Goal: Task Accomplishment & Management: Manage account settings

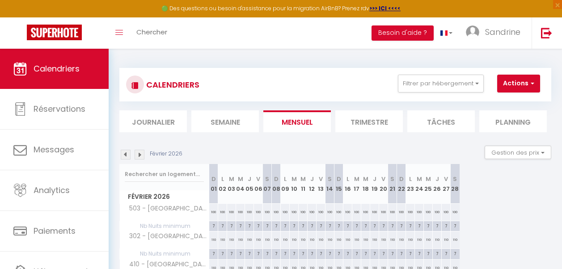
scroll to position [76, 0]
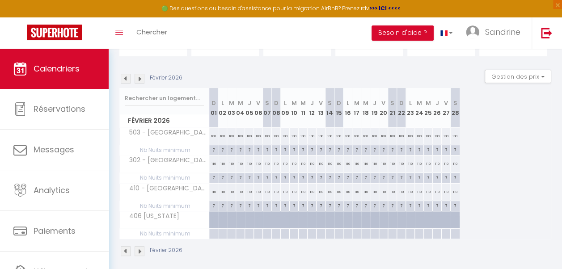
click at [137, 79] on img at bounding box center [140, 79] width 10 height 10
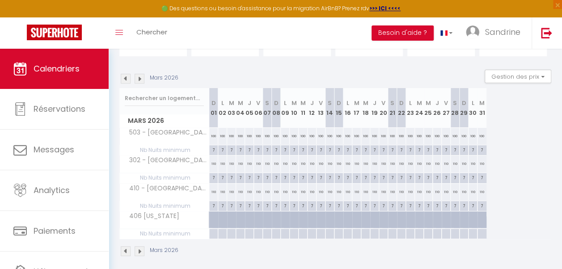
click at [137, 79] on img at bounding box center [140, 79] width 10 height 10
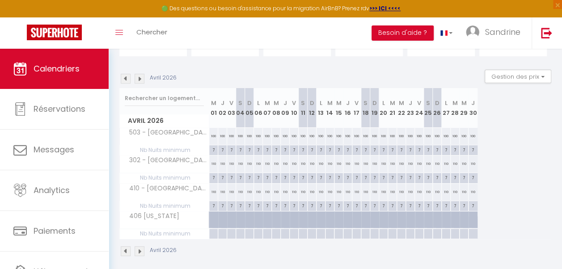
click at [125, 79] on img at bounding box center [126, 79] width 10 height 10
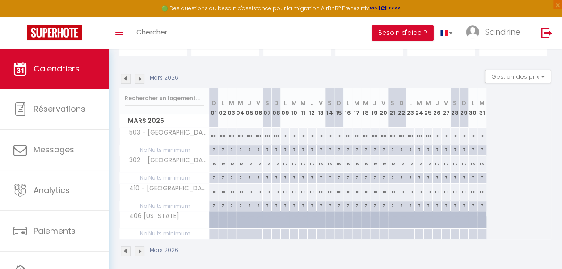
click at [125, 79] on img at bounding box center [126, 79] width 10 height 10
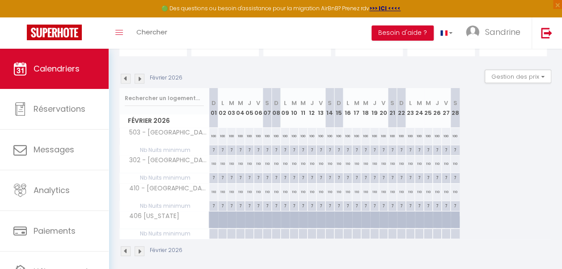
click at [125, 79] on img at bounding box center [126, 79] width 10 height 10
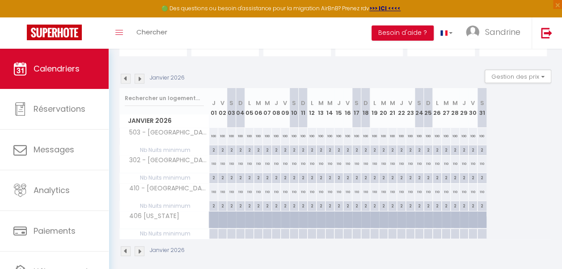
click at [140, 79] on img at bounding box center [140, 79] width 10 height 10
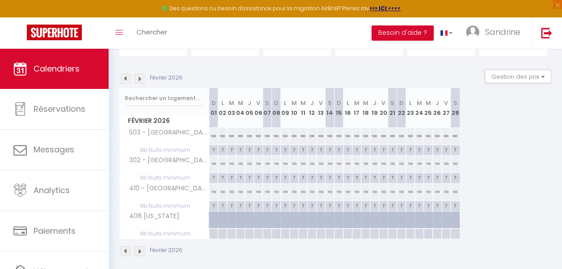
click at [140, 79] on img at bounding box center [140, 79] width 10 height 10
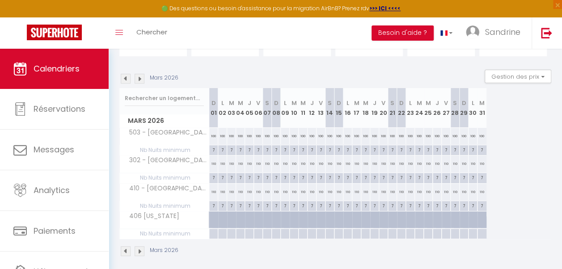
click at [140, 79] on img at bounding box center [140, 79] width 10 height 10
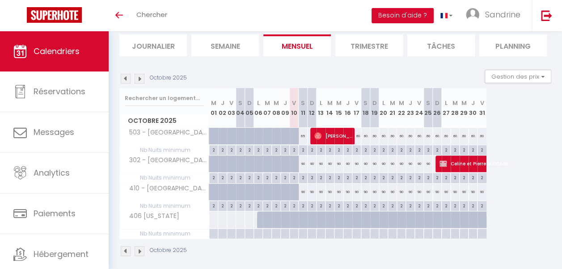
scroll to position [59, 0]
click at [138, 78] on img at bounding box center [140, 79] width 10 height 10
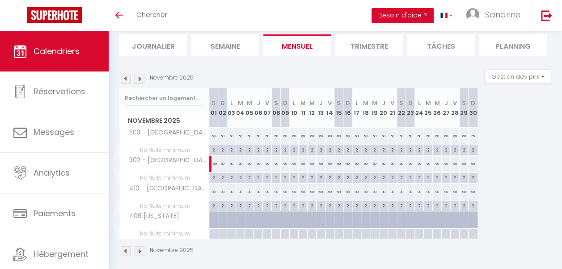
click at [138, 78] on img at bounding box center [140, 79] width 10 height 10
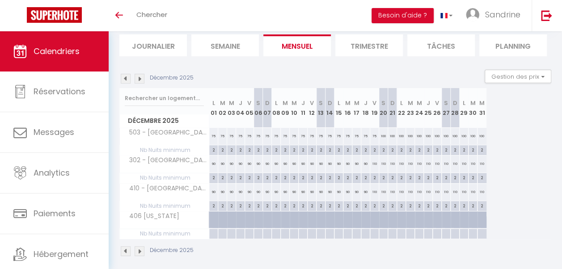
click at [138, 78] on img at bounding box center [140, 79] width 10 height 10
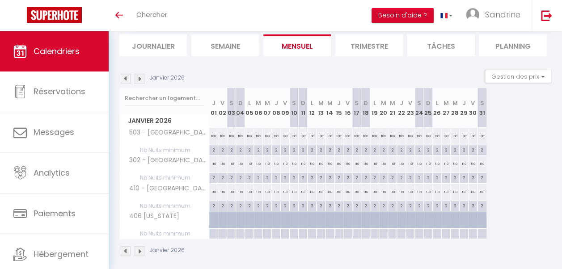
click at [138, 78] on img at bounding box center [140, 79] width 10 height 10
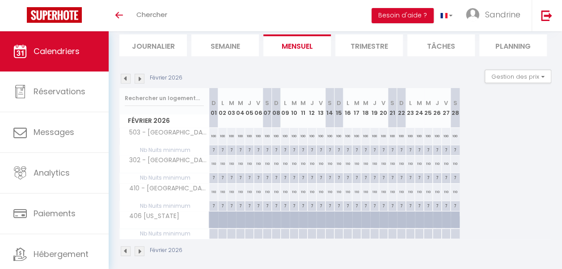
click at [138, 78] on img at bounding box center [140, 79] width 10 height 10
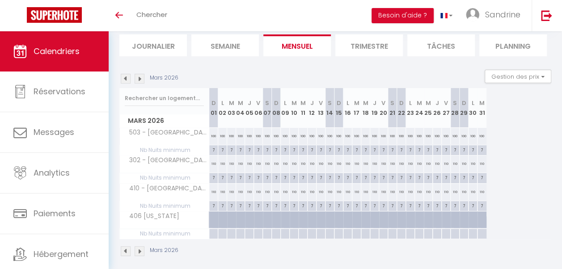
click at [138, 78] on img at bounding box center [140, 79] width 10 height 10
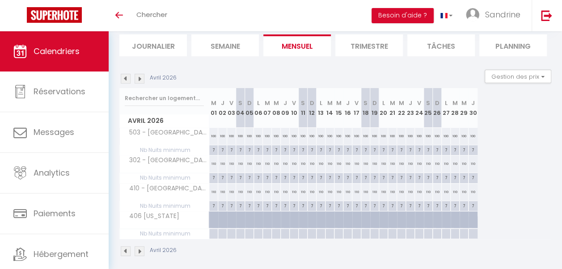
click at [138, 78] on img at bounding box center [140, 79] width 10 height 10
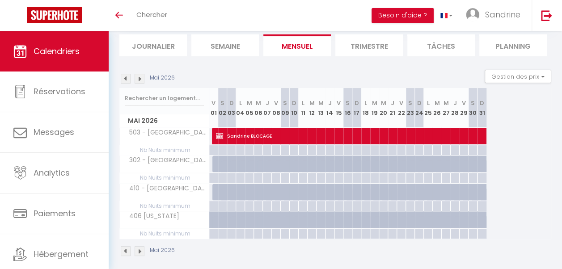
click at [123, 78] on img at bounding box center [126, 79] width 10 height 10
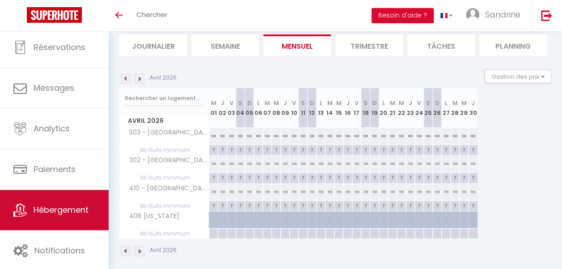
click at [78, 210] on span "Hébergement" at bounding box center [61, 209] width 55 height 11
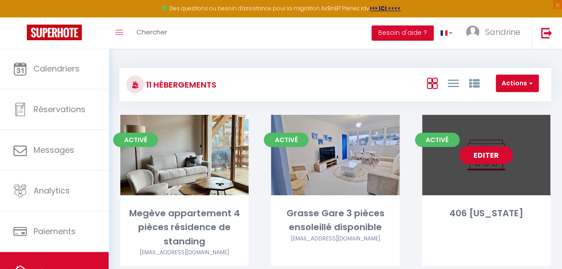
click at [496, 157] on link "Editer" at bounding box center [486, 155] width 54 height 18
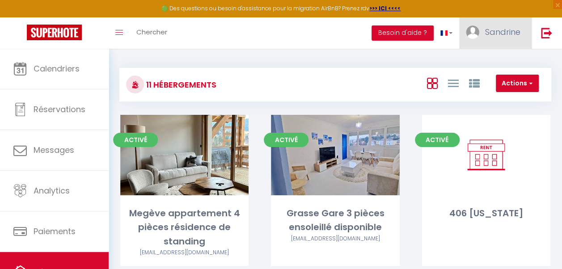
click at [506, 31] on span "Sandrine" at bounding box center [502, 31] width 35 height 11
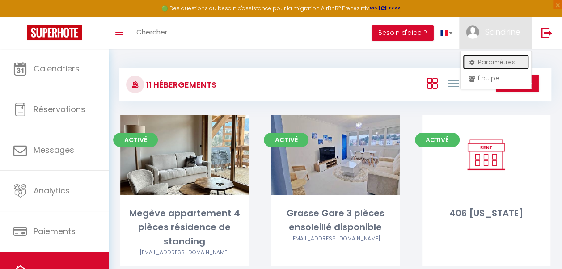
click at [502, 64] on link "Paramètres" at bounding box center [496, 62] width 66 height 15
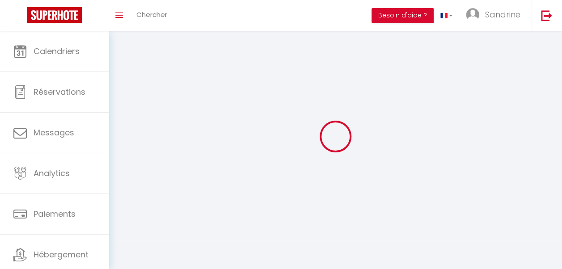
type input "Sandrine"
type input "Bencak"
type input "0625545497"
type input "45 Allee des Ormes"
type input "06250"
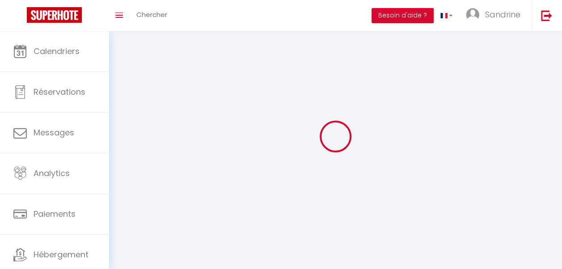
type input "Mougins"
select select "28"
type input "rrg0NZndu09f3JjaVOxyecrME"
type input "2d8cAgL2if7bSxSc0ODcpVG9O"
select select "fr"
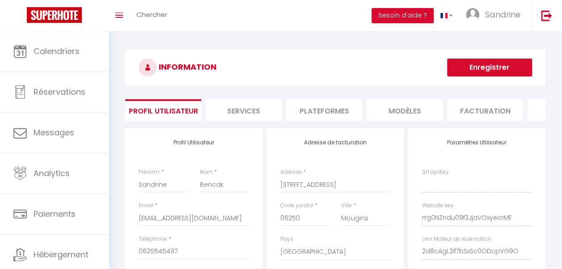
type input "rrg0NZndu09f3JjaVOxyecrME"
type input "2d8cAgL2if7bSxSc0ODcpVG9O"
type input "https://app.superhote.com/#/get-available-rentals/2d8cAgL2if7bSxSc0ODcpVG9O"
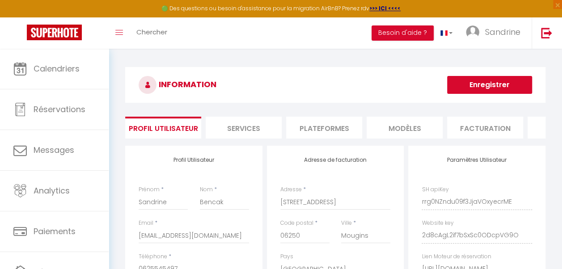
click at [336, 128] on li "Plateformes" at bounding box center [324, 128] width 76 height 22
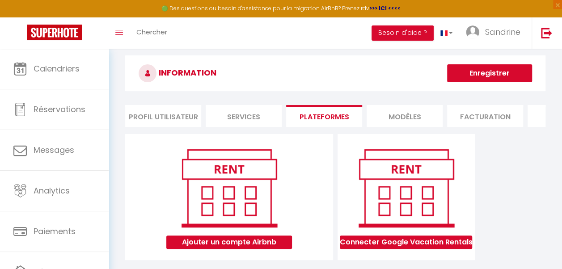
scroll to position [49, 0]
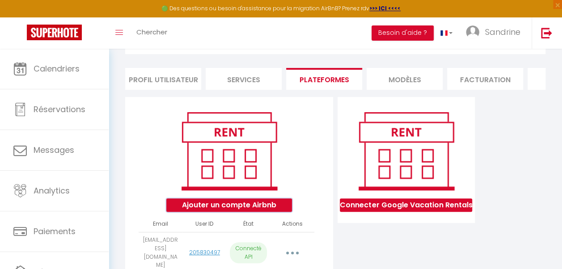
click at [260, 211] on button "Ajouter un compte Airbnb" at bounding box center [229, 205] width 126 height 13
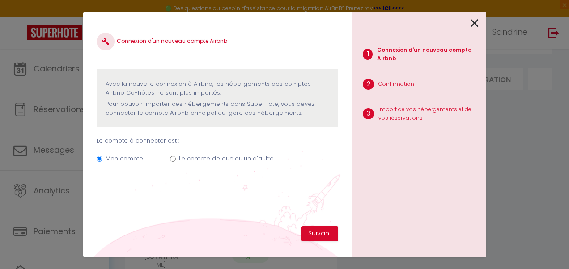
click at [179, 160] on label "Le compte de quelqu'un d'autre" at bounding box center [226, 158] width 95 height 9
click at [176, 160] on input "Le compte de quelqu'un d'autre" at bounding box center [173, 159] width 6 height 6
radio input "true"
radio input "false"
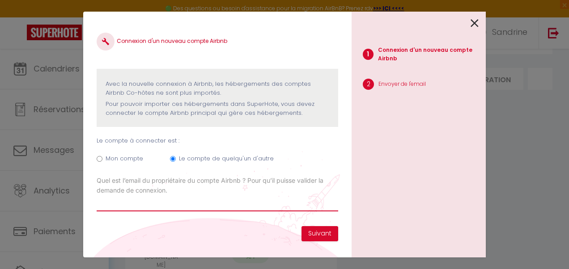
click at [216, 202] on input "Email connexion Airbnb" at bounding box center [218, 203] width 242 height 16
paste input "mlblohann@gmail.com"
type input "mlblohann@gmail.com"
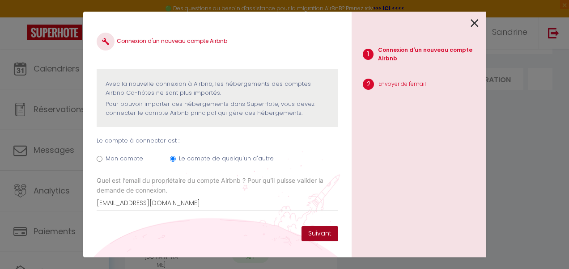
click at [311, 232] on button "Suivant" at bounding box center [319, 233] width 37 height 15
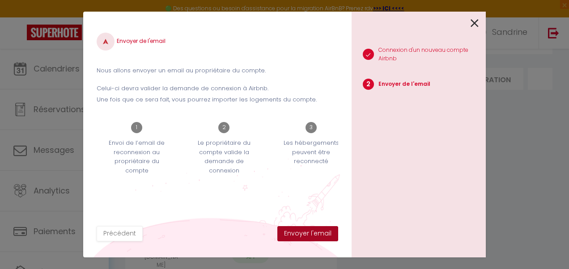
click at [312, 236] on button "Envoyer l'email" at bounding box center [307, 233] width 61 height 15
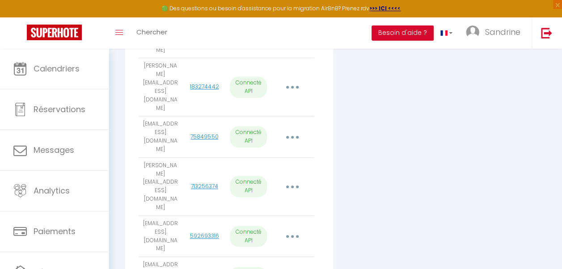
scroll to position [383, 0]
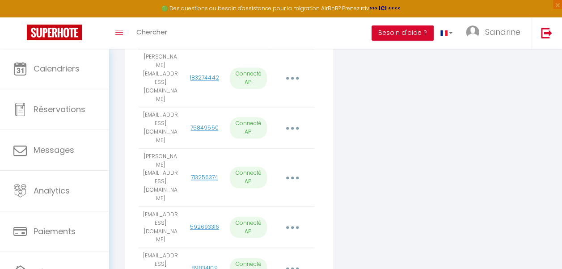
scroll to position [419, 0]
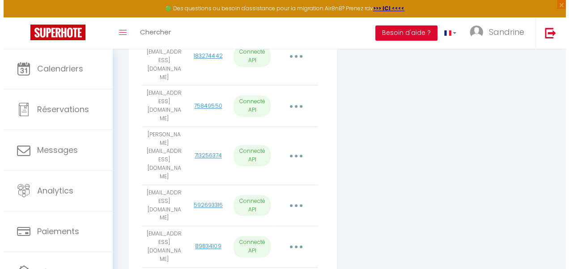
scroll to position [399, 0]
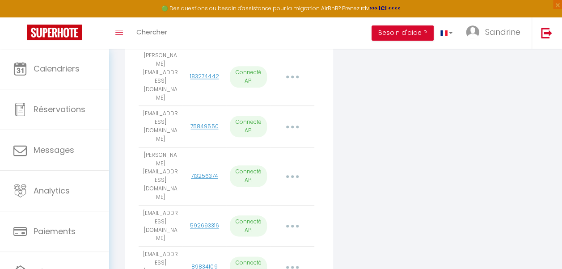
select select
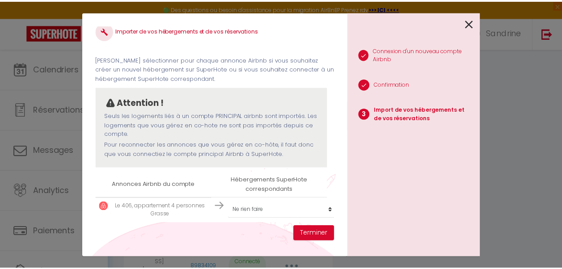
scroll to position [20, 0]
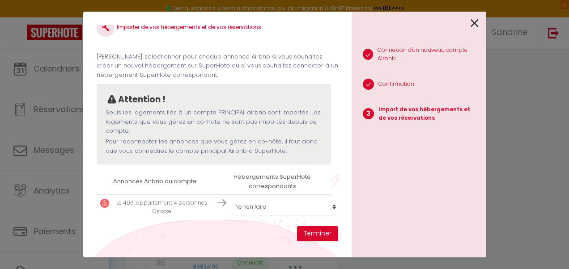
click at [474, 23] on icon at bounding box center [475, 23] width 8 height 13
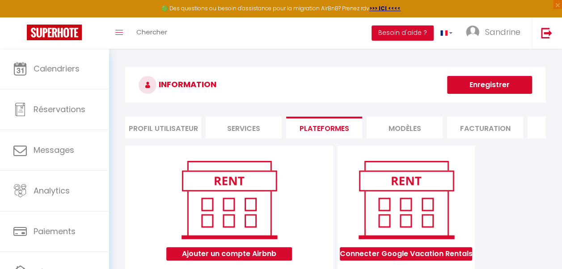
scroll to position [44, 0]
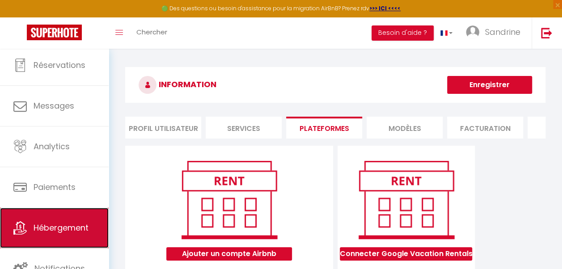
click at [86, 234] on link "Hébergement" at bounding box center [54, 228] width 109 height 40
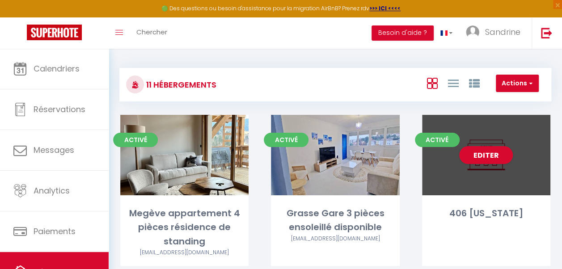
click at [540, 168] on div "Editer" at bounding box center [486, 155] width 128 height 81
select select "3"
select select "2"
select select "1"
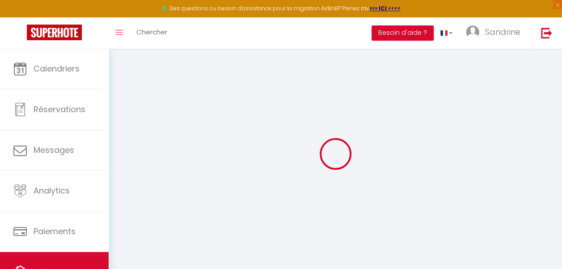
select select "+ 18 %"
select select "+ 21 %"
select select "+ 10 %"
select select
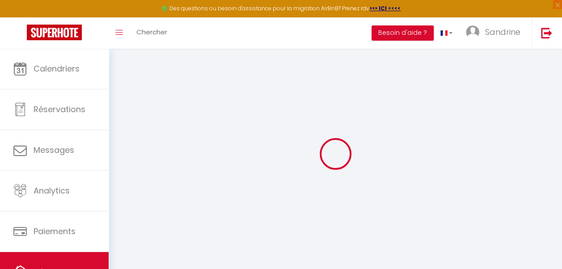
checkbox input "false"
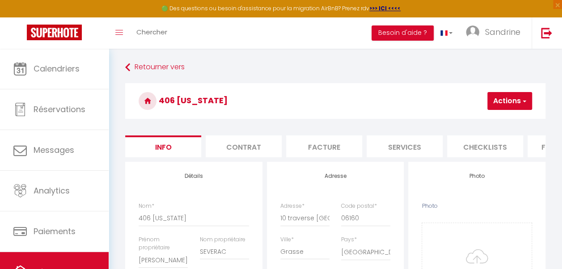
select select
checkbox input "false"
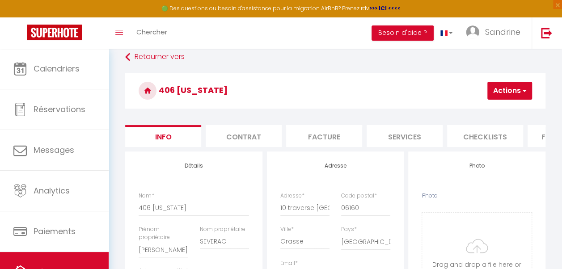
scroll to position [0, 368]
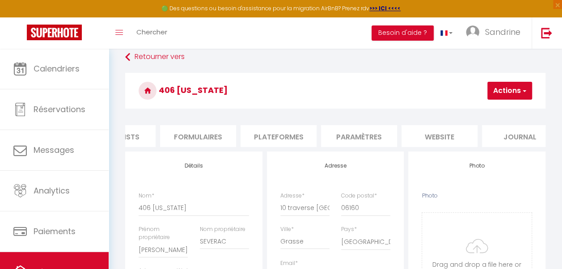
click at [298, 139] on li "Plateformes" at bounding box center [279, 136] width 76 height 22
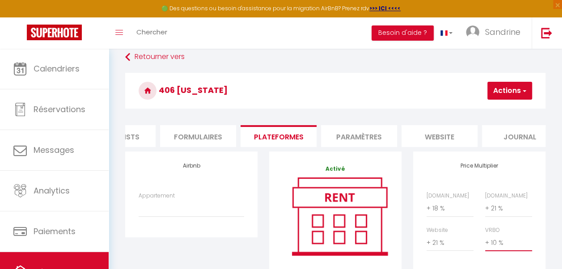
click at [499, 248] on select "0 + 1 % + 2 % + 3 % + 4 % + 5 % + 6 % + 7 % + 8 % + 9 %" at bounding box center [508, 242] width 47 height 17
select select "+ 21 %"
click at [485, 241] on select "0 + 1 % + 2 % + 3 % + 4 % + 5 % + 6 % + 7 % + 8 % + 9 %" at bounding box center [508, 242] width 47 height 17
click at [438, 250] on select "0 + 1 % + 2 % + 3 % + 4 % + 5 % + 6 % + 7 % + 8 % + 9 %" at bounding box center [450, 242] width 47 height 17
select select "+ 10 %"
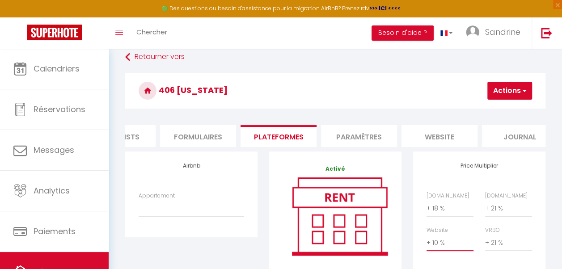
click at [427, 241] on select "0 + 1 % + 2 % + 3 % + 4 % + 5 % + 6 % + 7 % + 8 % + 9 %" at bounding box center [450, 242] width 47 height 17
click at [501, 93] on button "Actions" at bounding box center [510, 91] width 45 height 18
click at [489, 109] on link "Enregistrer" at bounding box center [496, 111] width 71 height 12
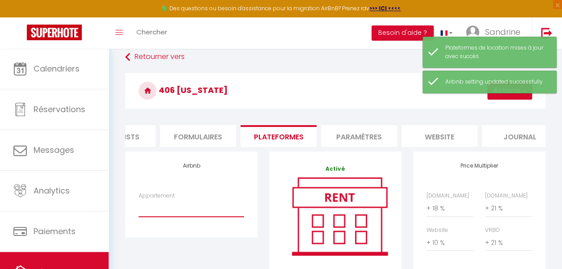
click at [188, 212] on select "Studio [PERSON_NAME] - [EMAIL_ADDRESS][DOMAIN_NAME] 3 bedroom flat 20 min away …" at bounding box center [192, 208] width 106 height 17
select select "22872-1510667522513381923"
click at [139, 207] on select "Studio [PERSON_NAME] - [EMAIL_ADDRESS][DOMAIN_NAME] 3 bedroom flat 20 min away …" at bounding box center [192, 208] width 106 height 17
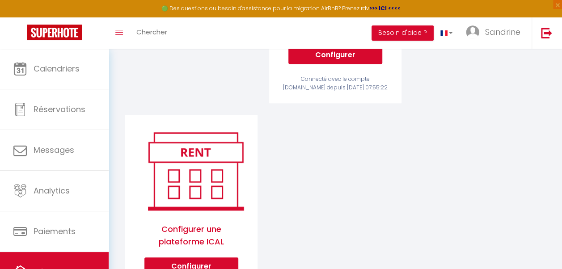
scroll to position [320, 0]
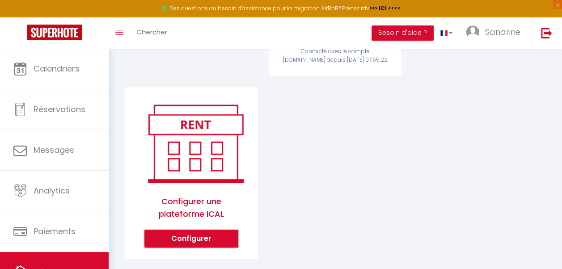
click at [220, 232] on button "Configurer" at bounding box center [191, 239] width 94 height 18
select select "1"
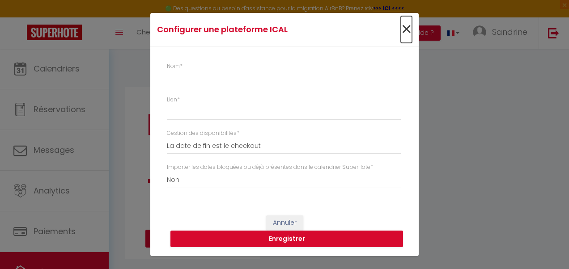
click at [407, 29] on span "×" at bounding box center [406, 29] width 11 height 27
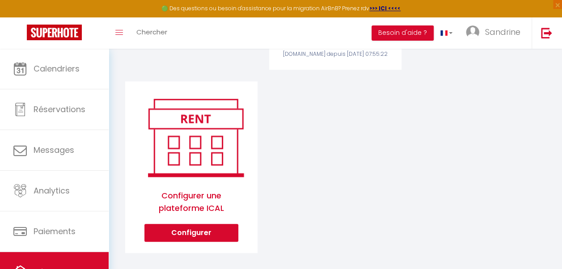
scroll to position [90, 0]
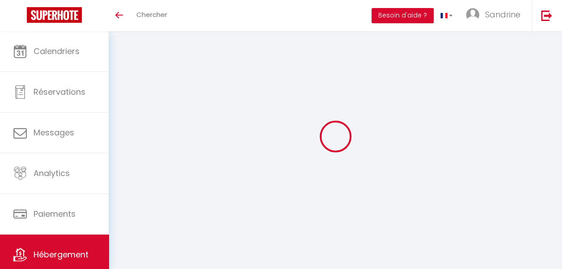
scroll to position [31, 0]
select select "+ 18 %"
select select "+ 21 %"
select select "+ 10 %"
select select "+ 21 %"
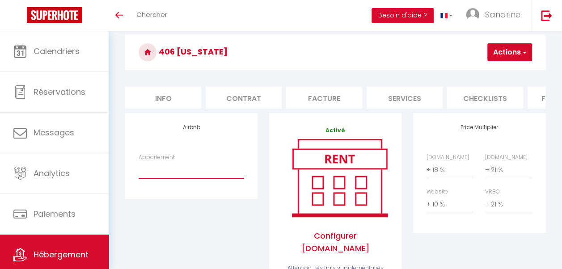
click at [185, 177] on select "Studio [PERSON_NAME] - [EMAIL_ADDRESS][DOMAIN_NAME] 3 bedroom flat 20 min away …" at bounding box center [192, 169] width 106 height 17
select select "22872-1510667522513381923"
click at [139, 168] on select "Studio [PERSON_NAME] - [EMAIL_ADDRESS][DOMAIN_NAME] 3 bedroom flat 20 min away …" at bounding box center [192, 169] width 106 height 17
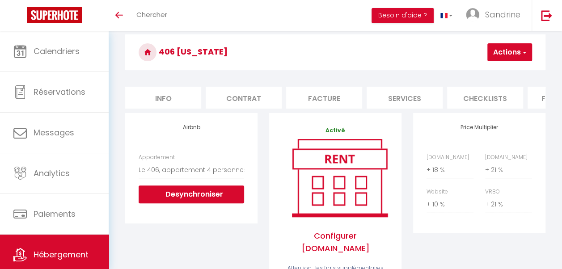
click at [511, 48] on button "Actions" at bounding box center [510, 52] width 45 height 18
click at [496, 72] on link "Enregistrer" at bounding box center [496, 72] width 71 height 12
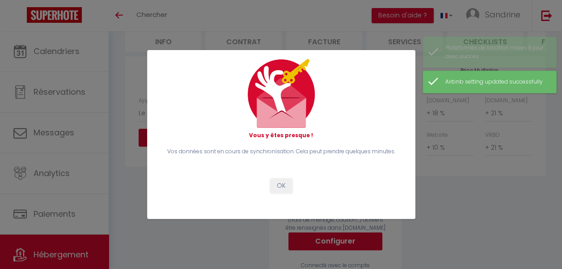
scroll to position [97, 0]
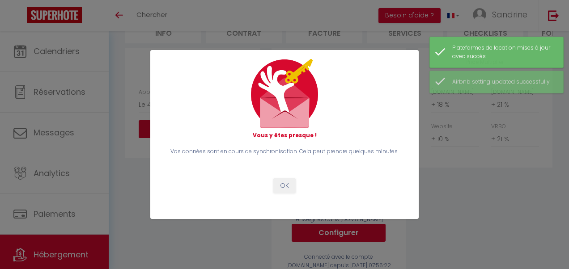
drag, startPoint x: 565, startPoint y: 64, endPoint x: 568, endPoint y: 93, distance: 28.3
click at [568, 93] on html "🟢 Des questions ou besoin d'assistance pour la migration AirBnB? Prenez rdv >>>…" at bounding box center [284, 37] width 569 height 269
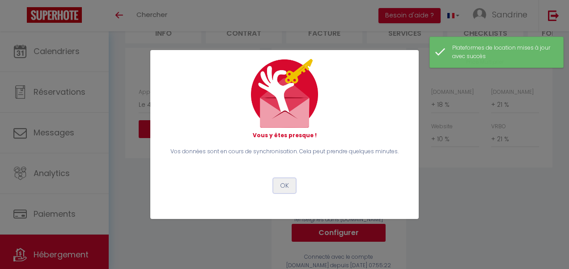
click at [280, 183] on button "OK" at bounding box center [284, 185] width 22 height 15
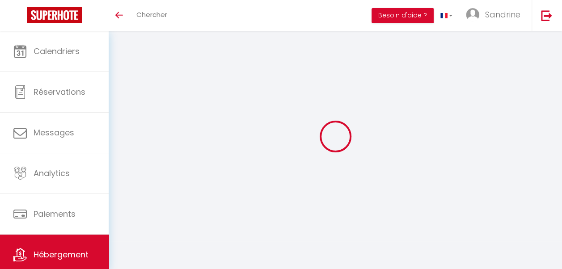
select select "+ 18 %"
select select "+ 21 %"
select select "+ 10 %"
select select "+ 21 %"
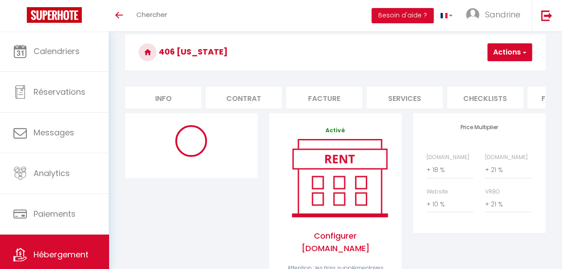
select select "1"
select select
select select "EUR"
select select
select select "22872-1510667522513381923"
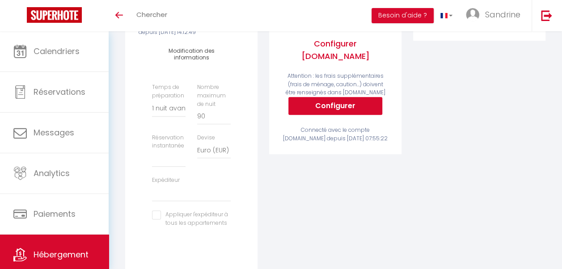
scroll to position [227, 0]
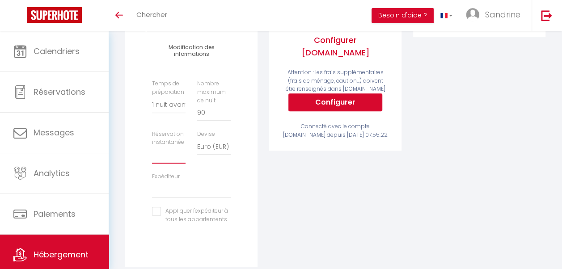
click at [173, 164] on select "Activée Demander des évaluations positives" at bounding box center [169, 155] width 34 height 17
select select "well_reviewed_guests"
click at [152, 153] on select "Activée Demander des évaluations positives" at bounding box center [169, 155] width 34 height 17
click at [194, 198] on select "bencaksandrine@gmail.com canhavane@gmail.com philippejo32@hotmail.com nouha.sai…" at bounding box center [191, 189] width 79 height 17
select select "5349"
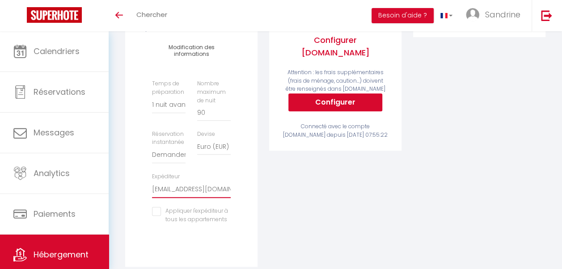
click at [152, 188] on select "bencaksandrine@gmail.com canhavane@gmail.com philippejo32@hotmail.com nouha.sai…" at bounding box center [191, 189] width 79 height 17
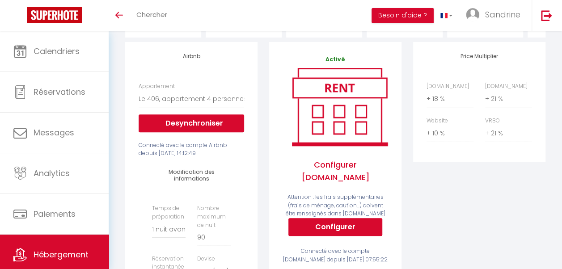
scroll to position [31, 0]
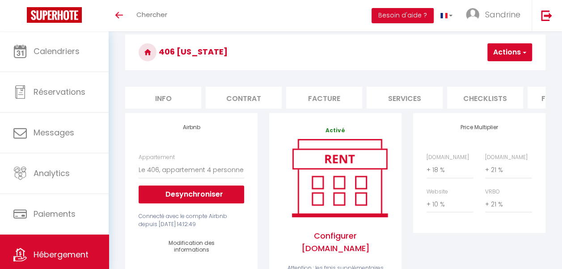
click at [522, 53] on span "button" at bounding box center [524, 52] width 6 height 9
click at [496, 72] on link "Enregistrer" at bounding box center [496, 72] width 71 height 12
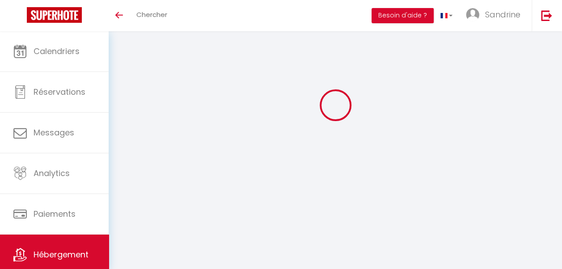
select select "1"
select select "well_reviewed_guests"
select select "EUR"
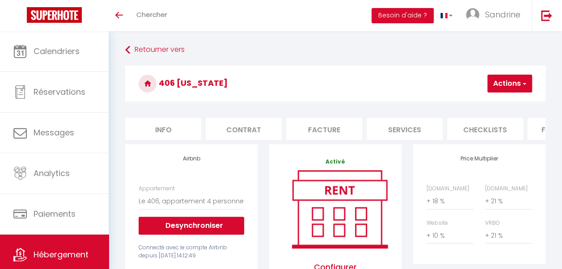
scroll to position [0, 368]
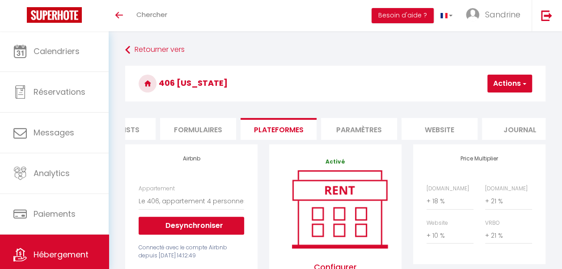
click at [368, 131] on li "Paramètres" at bounding box center [359, 129] width 76 height 22
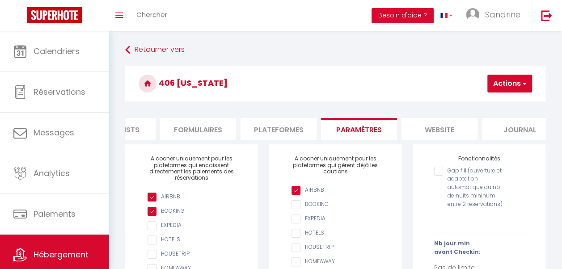
click at [170, 229] on input "checkbox" at bounding box center [196, 225] width 97 height 9
checkbox input "true"
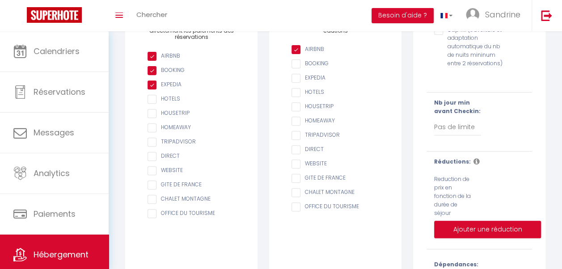
scroll to position [133, 0]
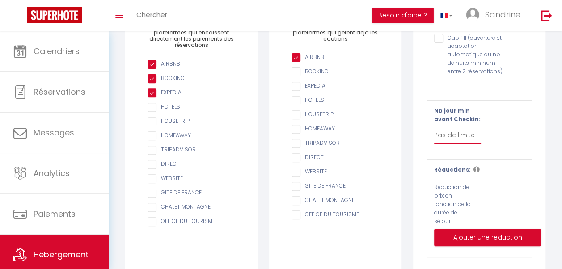
click at [452, 144] on select "Pas de limite 1 2 3 4 5 6 7" at bounding box center [457, 135] width 47 height 17
select select "1"
click at [434, 133] on select "Pas de limite 1 2 3 4 5 6 7" at bounding box center [457, 135] width 47 height 17
checkbox input "false"
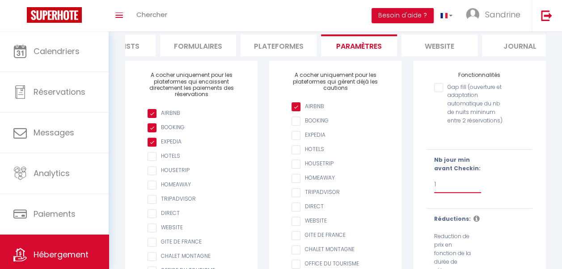
scroll to position [0, 0]
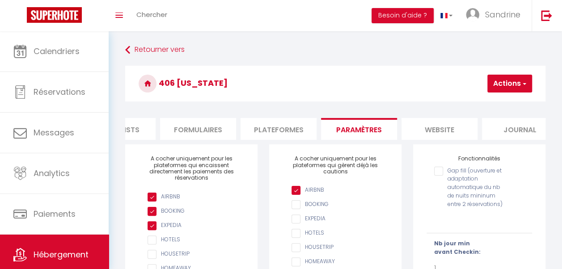
click at [512, 82] on button "Actions" at bounding box center [510, 84] width 45 height 18
click at [502, 104] on input "Enregistrer" at bounding box center [486, 103] width 33 height 9
